Goal: Navigation & Orientation: Find specific page/section

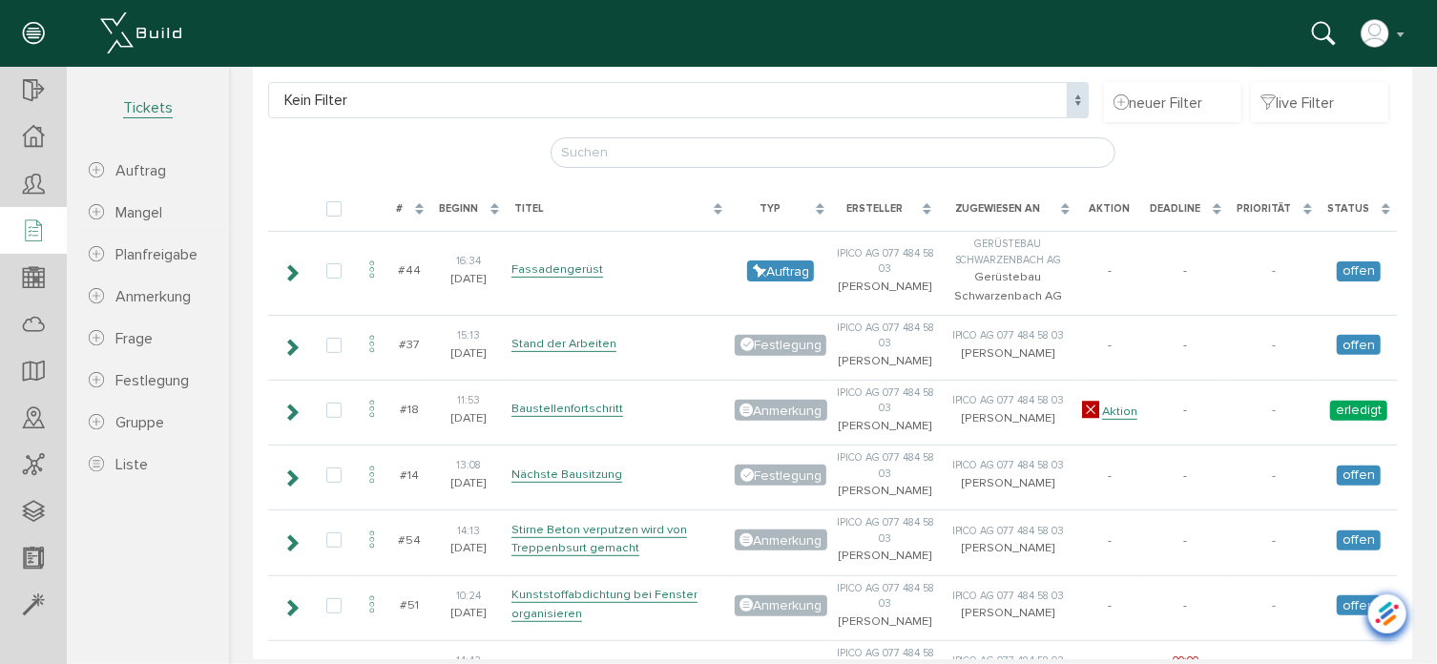
scroll to position [191, 0]
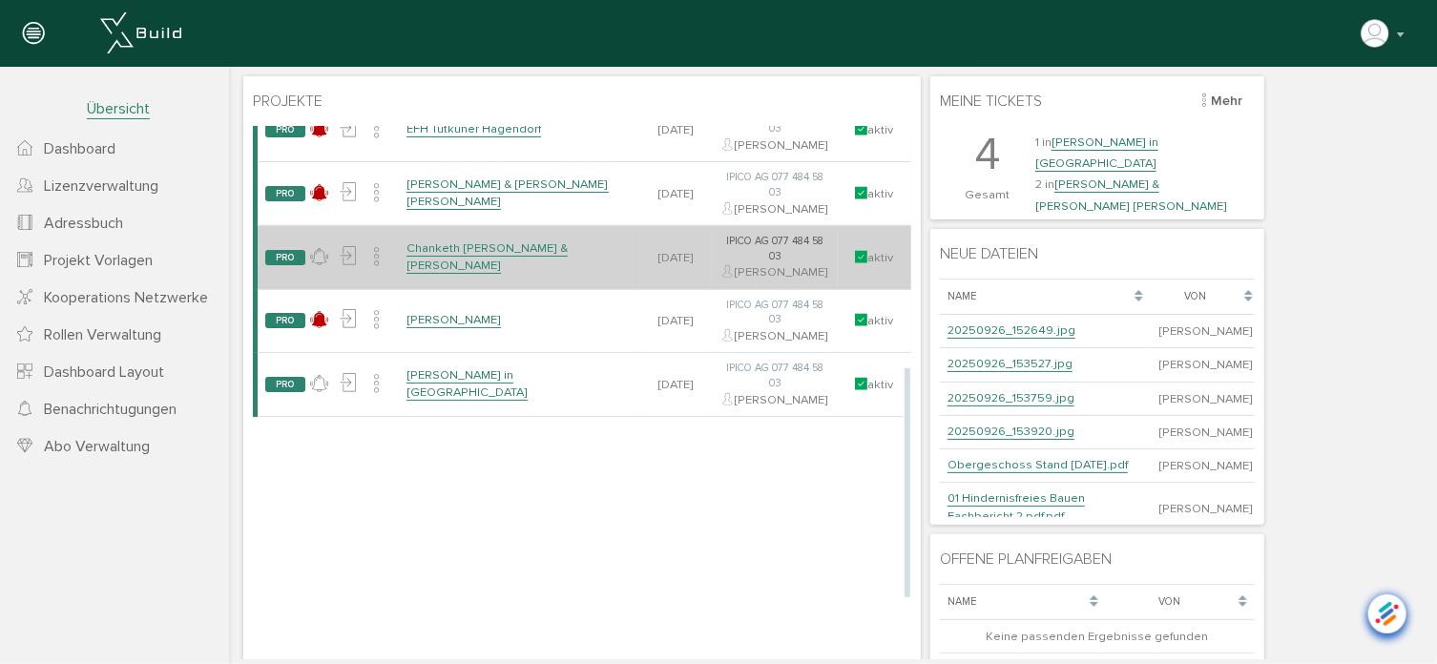
click at [453, 273] on link "Chanketh [PERSON_NAME] & [PERSON_NAME]" at bounding box center [485, 255] width 161 height 33
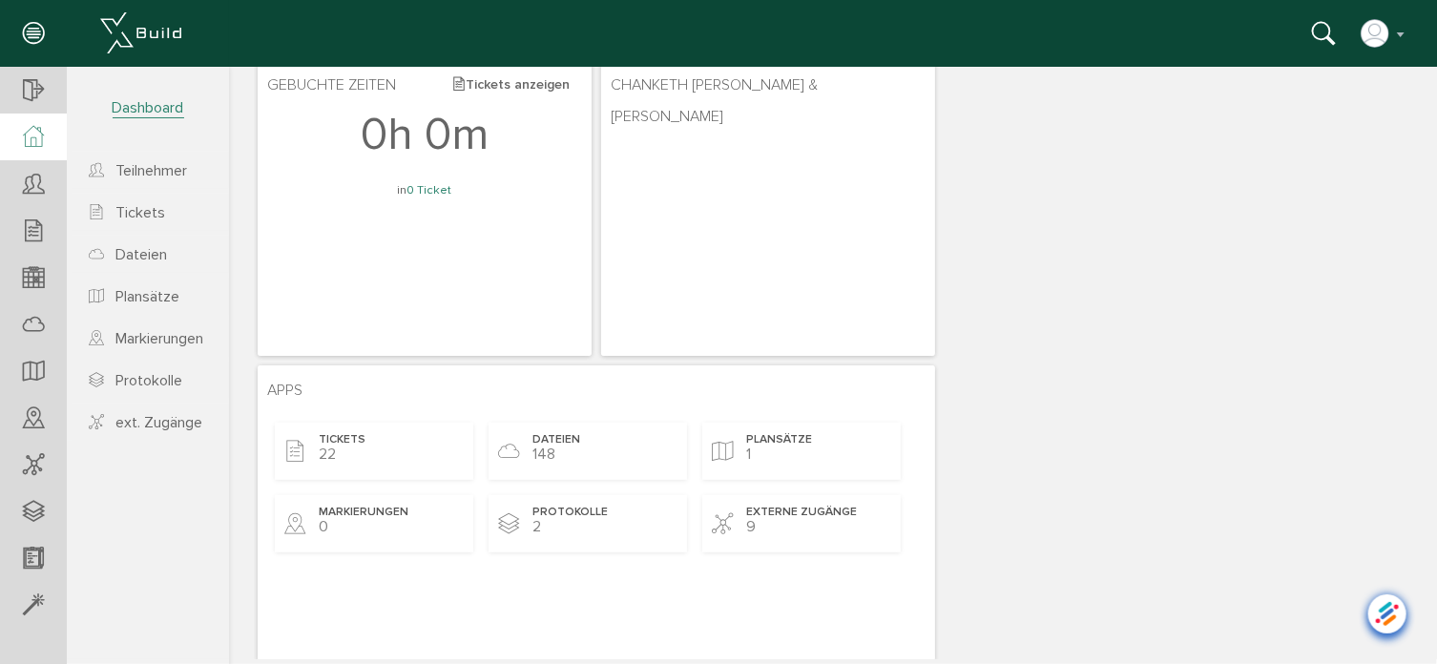
scroll to position [95, 0]
click at [615, 439] on div "Dateien 148" at bounding box center [586, 447] width 198 height 57
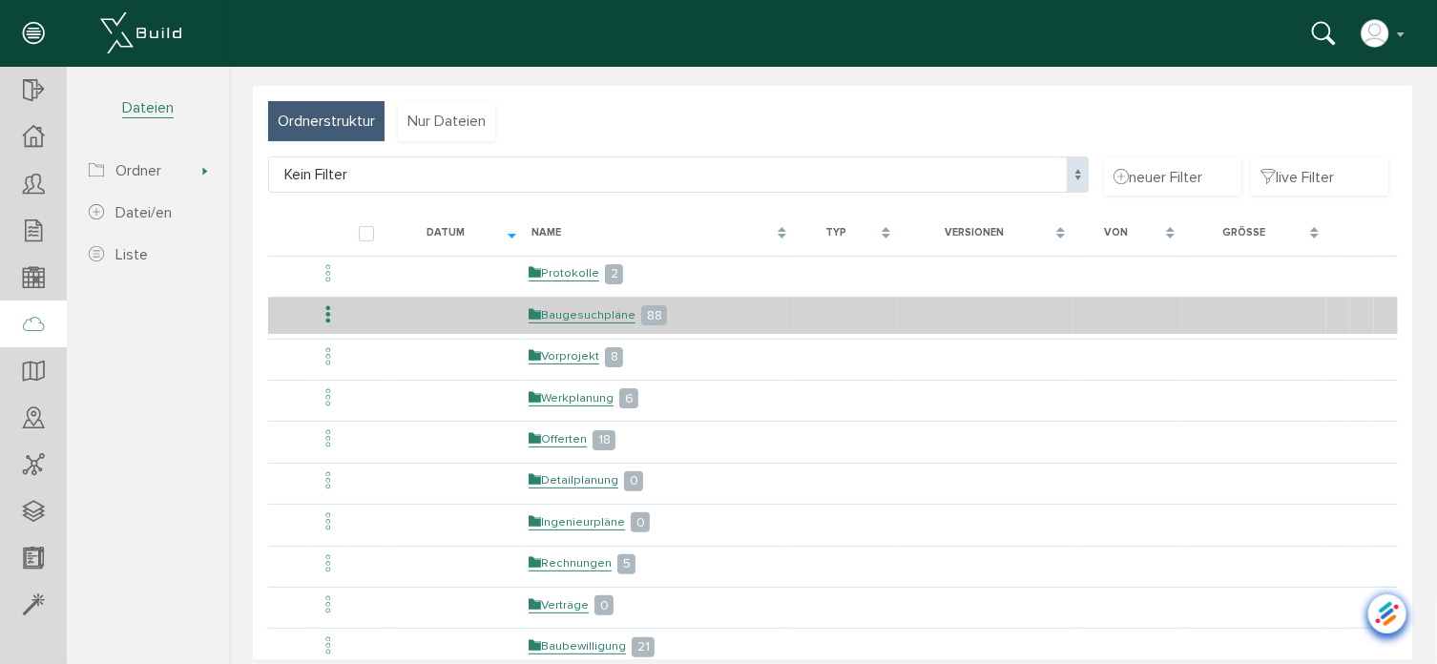
scroll to position [95, 0]
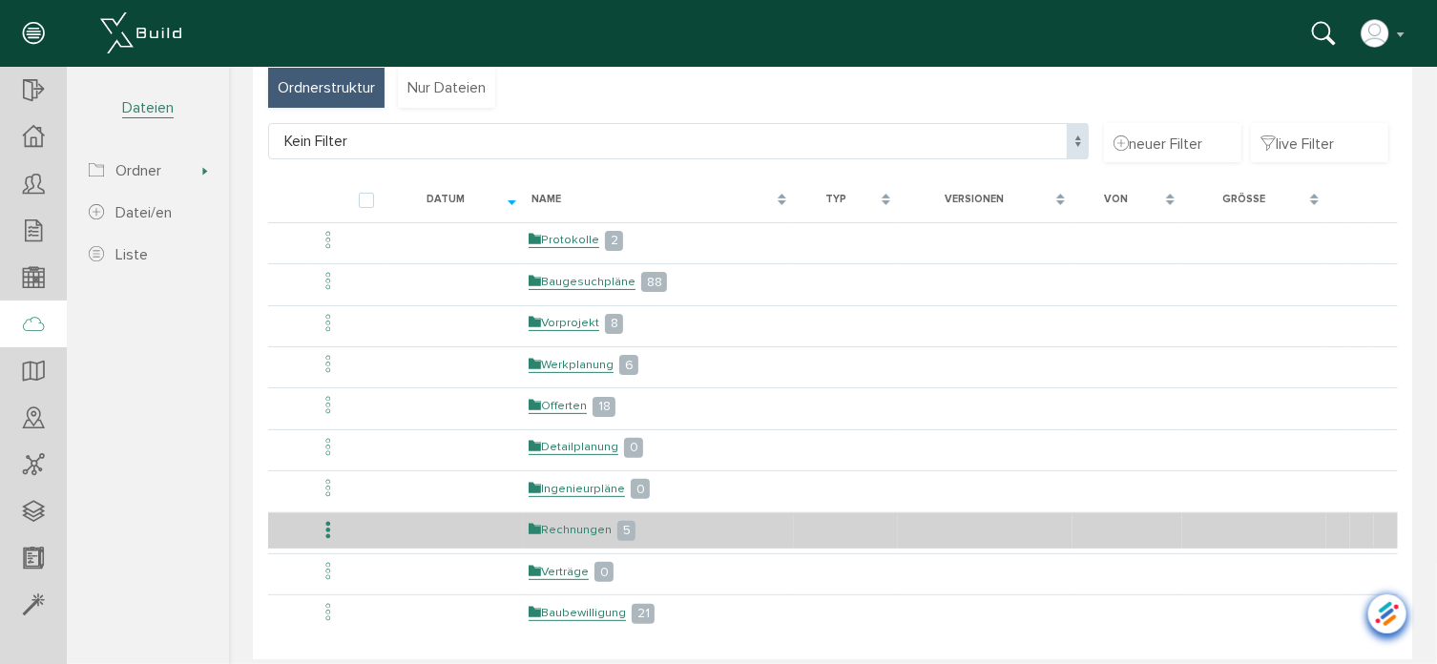
click at [561, 521] on link "Rechnungen" at bounding box center [569, 529] width 83 height 16
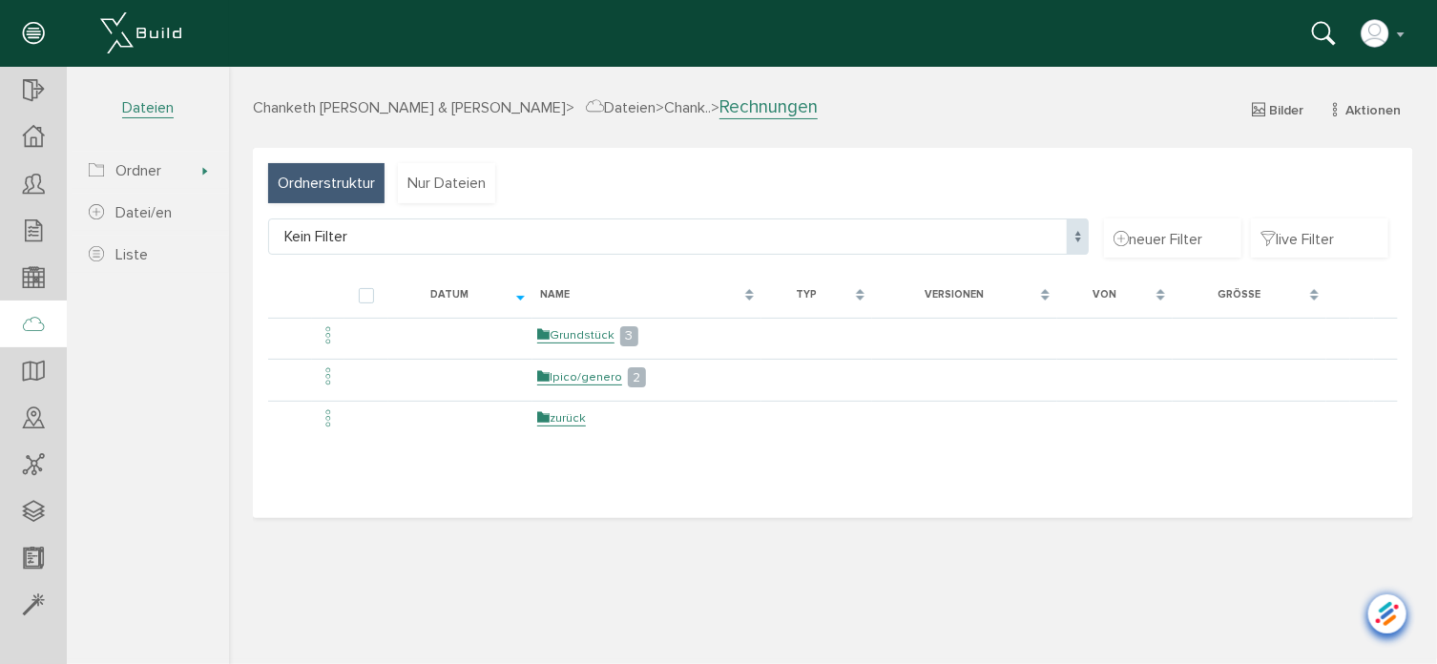
scroll to position [0, 0]
click at [42, 462] on icon at bounding box center [33, 465] width 21 height 27
